Goal: Navigation & Orientation: Find specific page/section

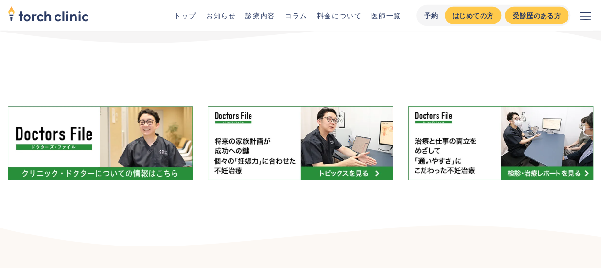
scroll to position [5171, 0]
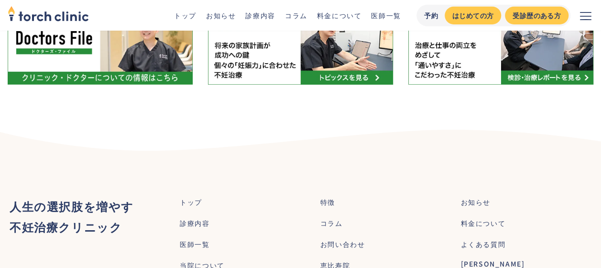
click at [335, 260] on div "恵比寿院" at bounding box center [335, 265] width 30 height 10
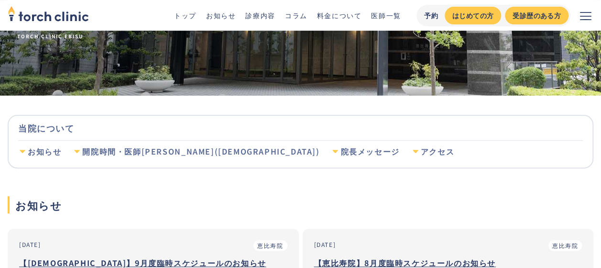
scroll to position [96, 0]
click at [421, 149] on div "アクセス" at bounding box center [437, 151] width 33 height 11
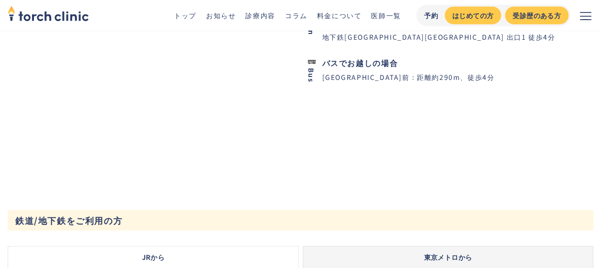
scroll to position [1020, 0]
